Goal: Navigation & Orientation: Find specific page/section

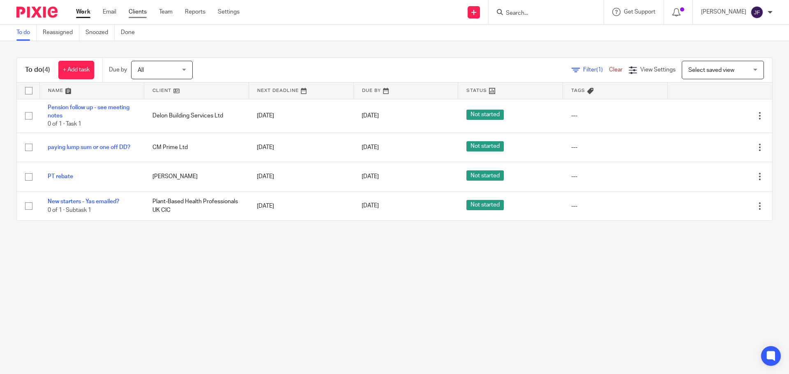
click at [140, 9] on link "Clients" at bounding box center [138, 12] width 18 height 8
click at [167, 13] on link "Team" at bounding box center [166, 12] width 14 height 8
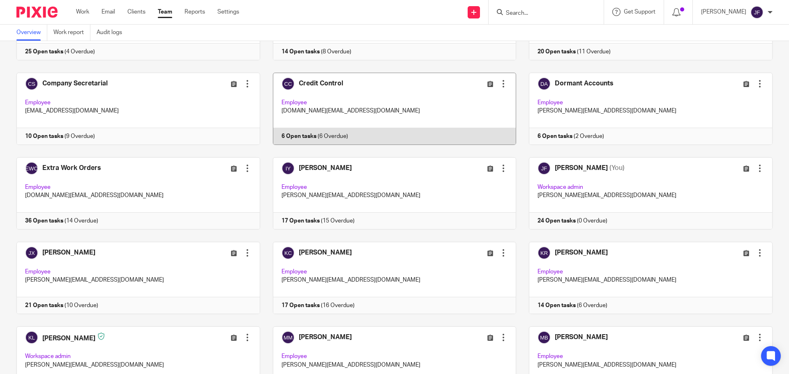
scroll to position [370, 0]
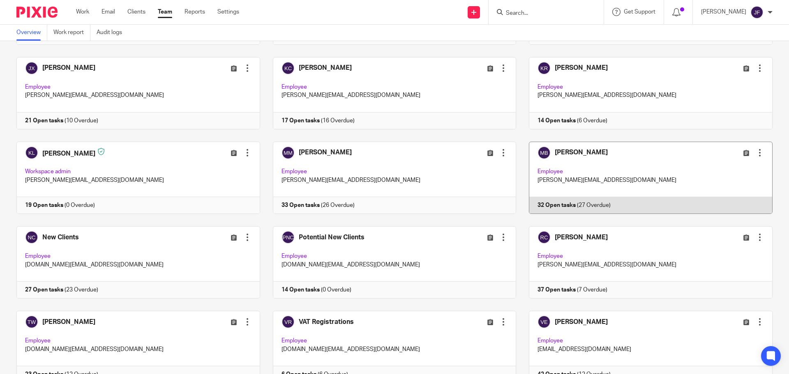
click at [559, 198] on link at bounding box center [644, 178] width 256 height 72
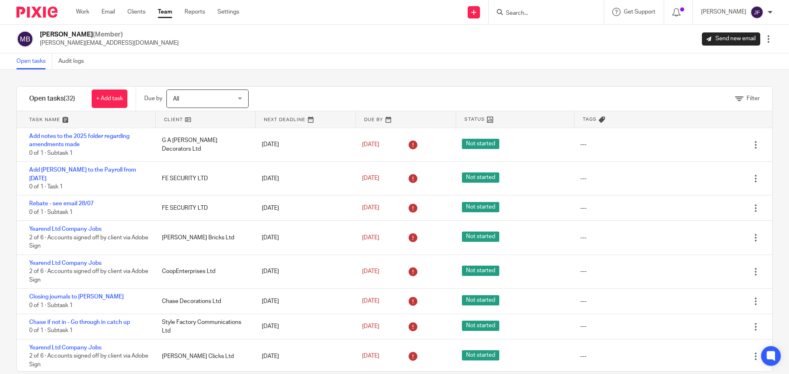
click at [36, 9] on img at bounding box center [36, 12] width 41 height 11
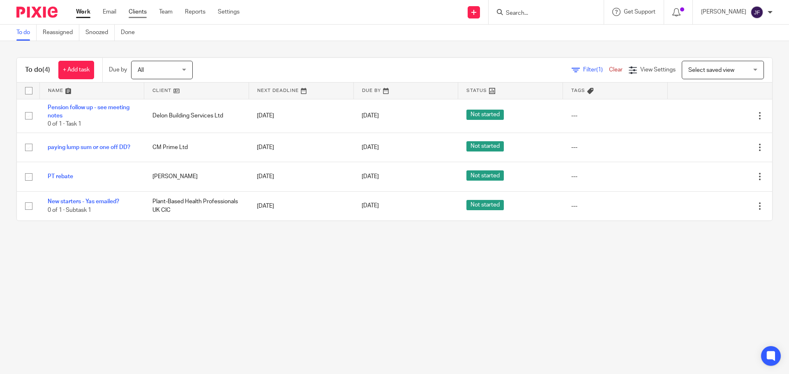
click at [142, 10] on link "Clients" at bounding box center [138, 12] width 18 height 8
click at [170, 10] on link "Team" at bounding box center [166, 12] width 14 height 8
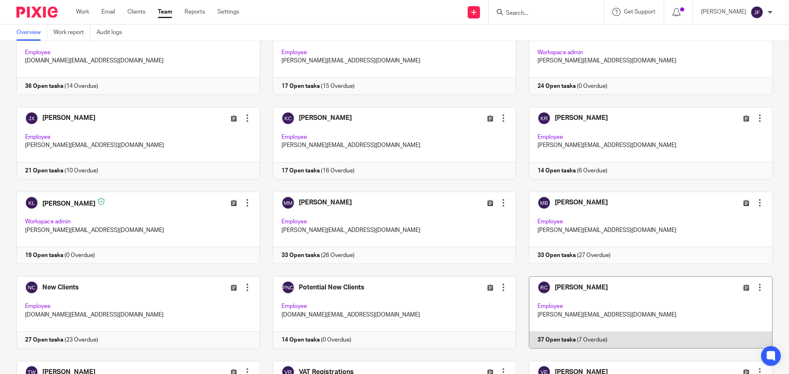
scroll to position [411, 0]
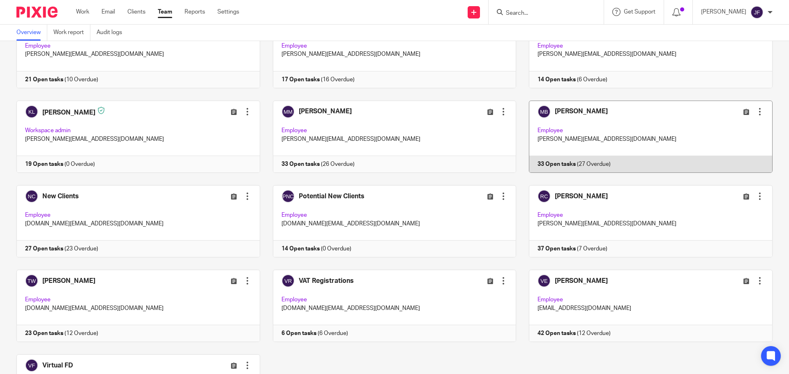
click at [597, 119] on link at bounding box center [644, 137] width 256 height 72
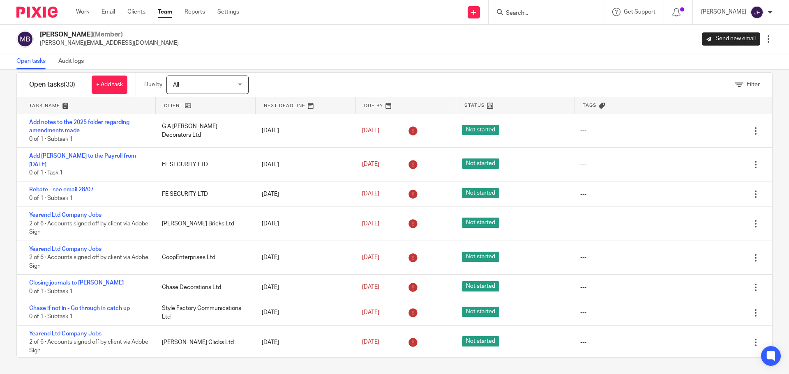
drag, startPoint x: 36, startPoint y: 13, endPoint x: 41, endPoint y: 10, distance: 5.6
click at [36, 13] on img at bounding box center [36, 12] width 41 height 11
